Goal: Task Accomplishment & Management: Manage account settings

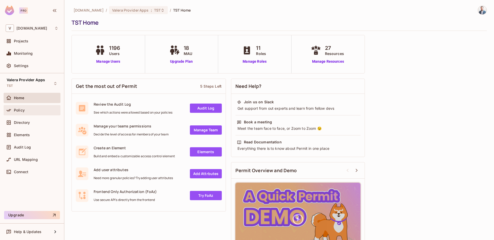
click at [34, 112] on div "Policy" at bounding box center [36, 110] width 45 height 4
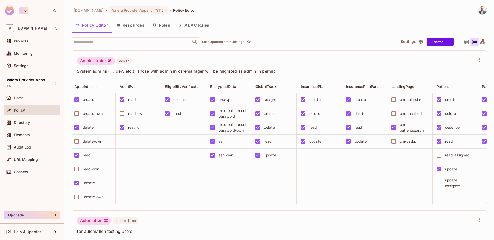
click at [244, 205] on div "Administrator admin System admins (IT, dev, etc.). Those with admin in caremana…" at bounding box center [279, 127] width 415 height 154
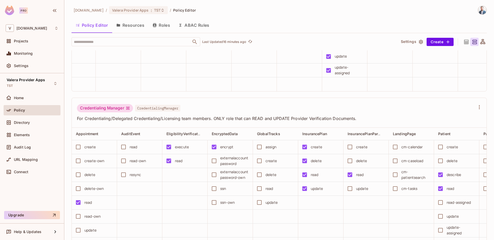
scroll to position [293, 0]
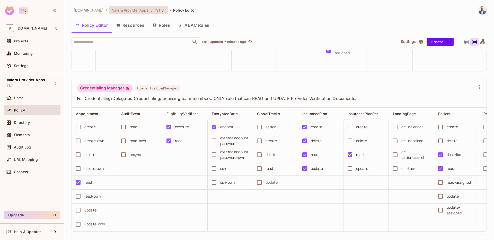
click at [158, 10] on span "TST" at bounding box center [157, 10] width 6 height 5
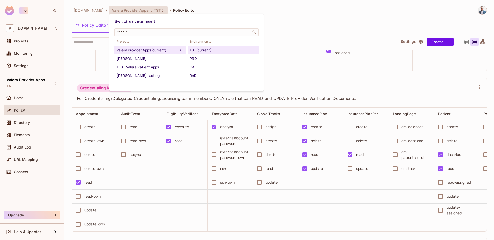
click at [200, 59] on div "PRD" at bounding box center [223, 59] width 67 height 6
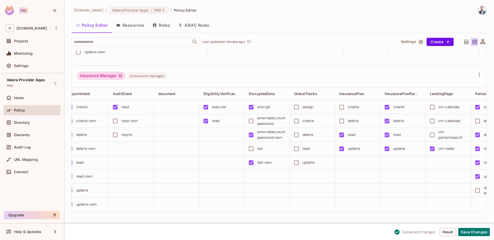
scroll to position [0, 0]
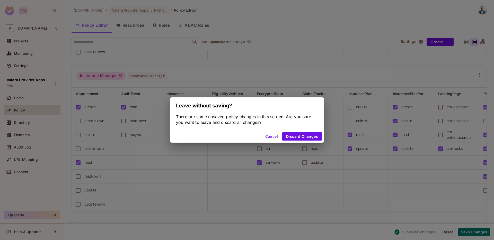
click at [268, 135] on button "Cancel" at bounding box center [271, 137] width 17 height 8
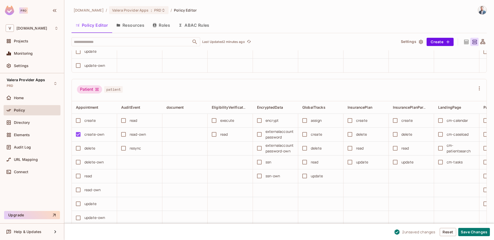
scroll to position [618, 0]
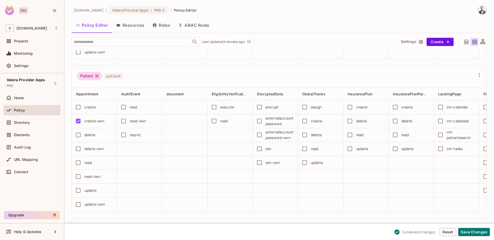
click at [248, 82] on div "Patient patient" at bounding box center [276, 77] width 398 height 10
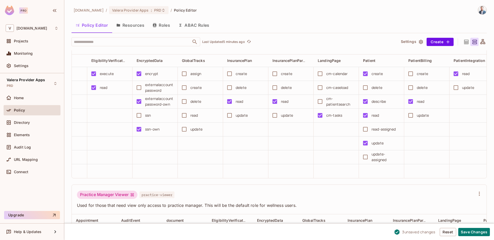
scroll to position [0, 145]
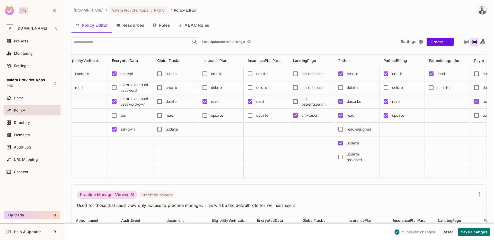
click at [398, 93] on div "delete" at bounding box center [401, 87] width 40 height 11
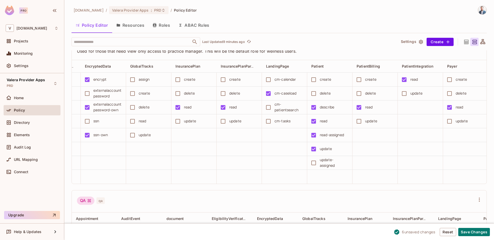
scroll to position [1123, 0]
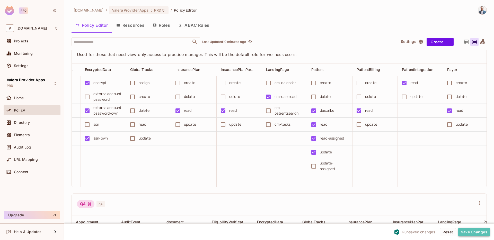
click at [470, 233] on button "Save Changes" at bounding box center [474, 232] width 32 height 8
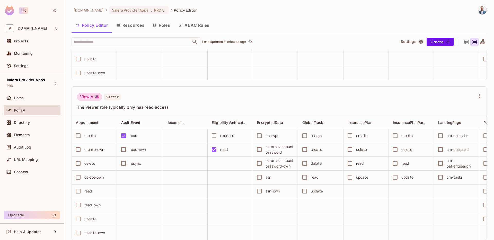
scroll to position [1741, 0]
